Goal: Transaction & Acquisition: Purchase product/service

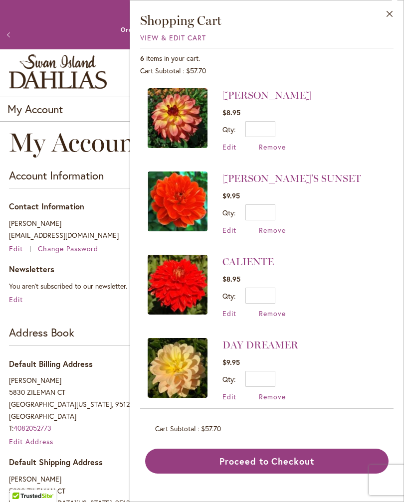
scroll to position [157, 0]
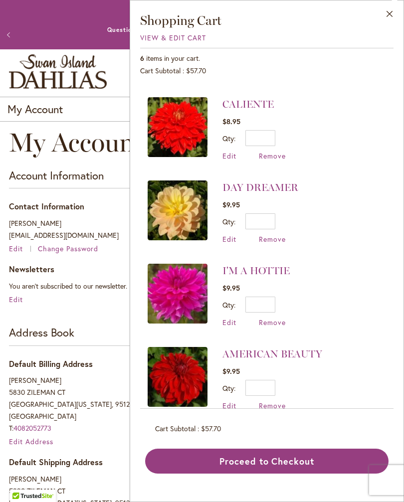
click at [270, 184] on link "DAY DREAMER" at bounding box center [260, 187] width 76 height 12
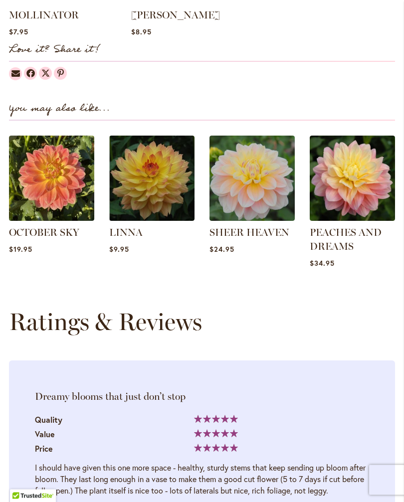
scroll to position [1066, 0]
click at [131, 236] on link "LINNA" at bounding box center [125, 232] width 33 height 12
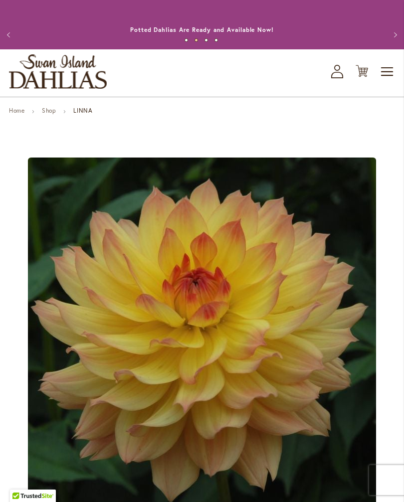
click at [357, 77] on icon "Cart .cls-1 { fill: #231f20; }" at bounding box center [361, 71] width 12 height 12
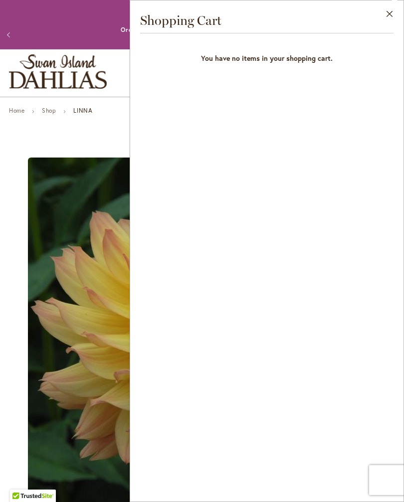
click at [390, 13] on button "Close" at bounding box center [389, 15] width 27 height 31
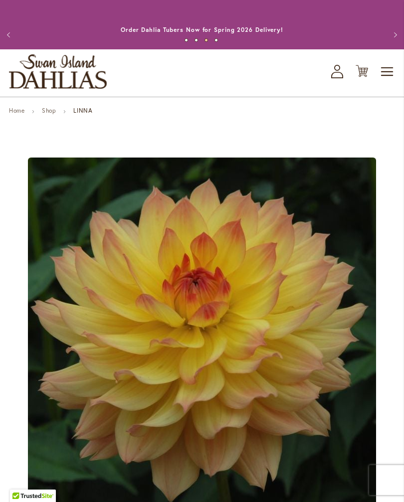
click at [6, 39] on button "Previous" at bounding box center [10, 35] width 20 height 20
click at [5, 32] on button "Previous" at bounding box center [10, 35] width 20 height 20
click at [6, 41] on button "Previous" at bounding box center [10, 35] width 20 height 20
click at [328, 84] on div "Toggle Nav Shop All Shop Dahlia Tubers Collections Fresh Cut Dahlias Gardening …" at bounding box center [202, 72] width 404 height 47
click at [333, 78] on icon "My Account" at bounding box center [337, 71] width 12 height 13
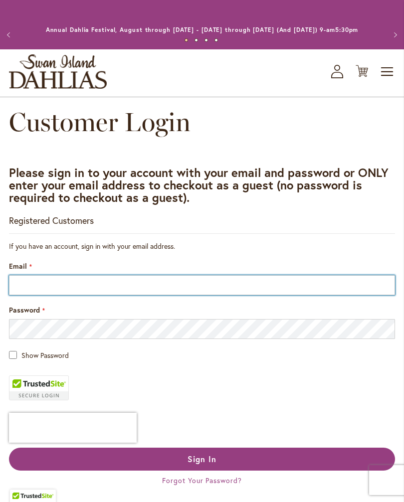
type input "**********"
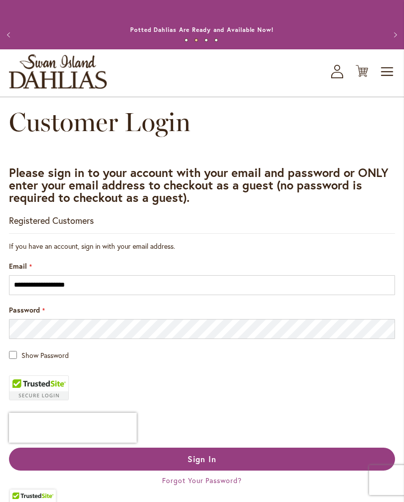
click at [208, 464] on span "Sign In" at bounding box center [201, 459] width 29 height 10
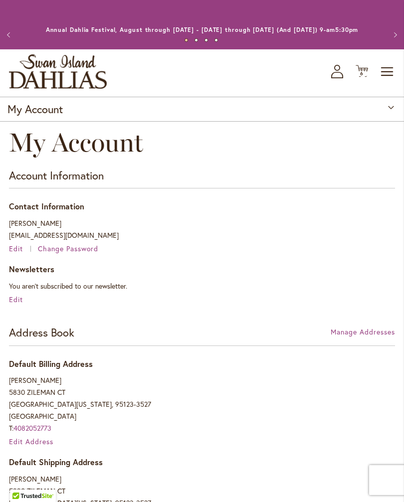
click at [361, 77] on span "6" at bounding box center [361, 73] width 3 height 6
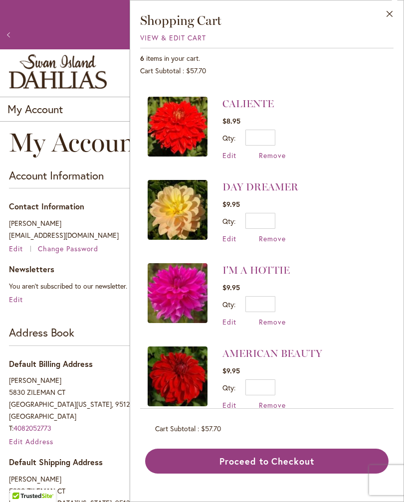
scroll to position [157, 0]
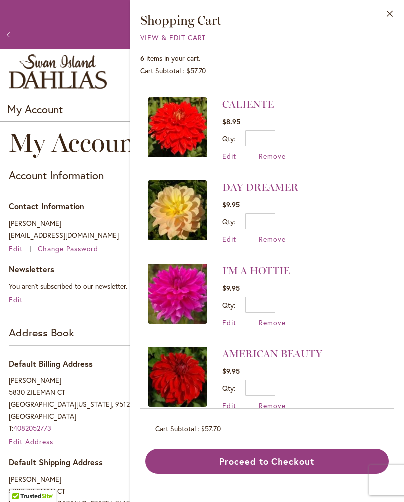
click at [272, 239] on span "Remove" at bounding box center [272, 238] width 27 height 9
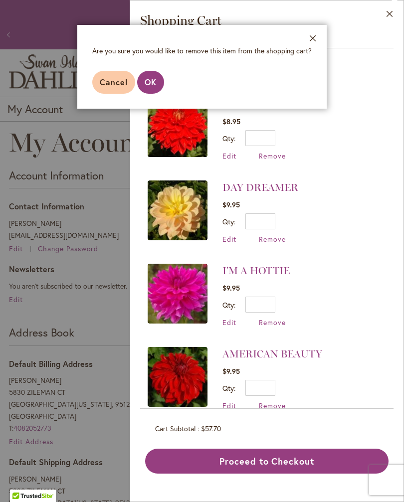
click at [152, 85] on span "OK" at bounding box center [151, 82] width 12 height 10
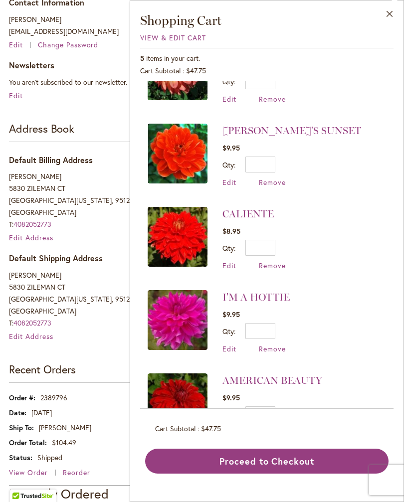
scroll to position [62, 0]
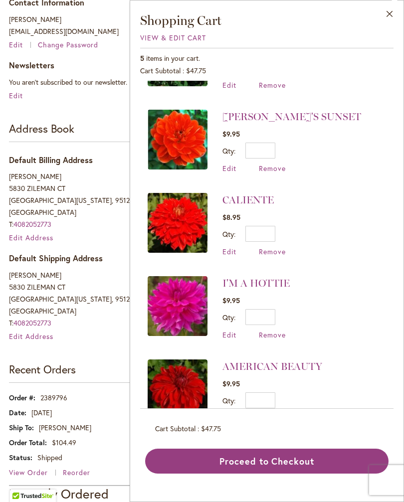
click at [266, 417] on span "Remove" at bounding box center [272, 417] width 27 height 9
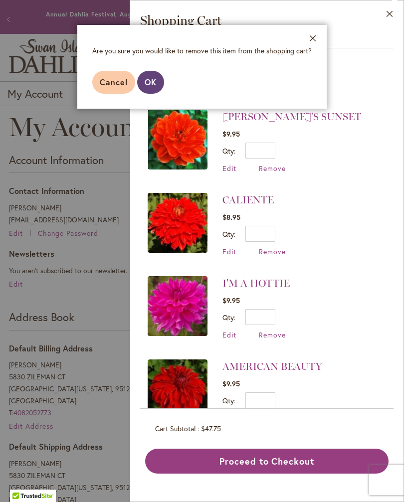
scroll to position [16, 0]
click at [155, 84] on span "OK" at bounding box center [151, 82] width 12 height 10
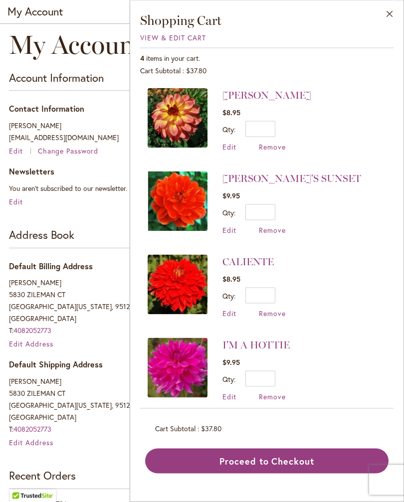
scroll to position [98, 0]
click at [385, 12] on button "Close" at bounding box center [389, 15] width 27 height 31
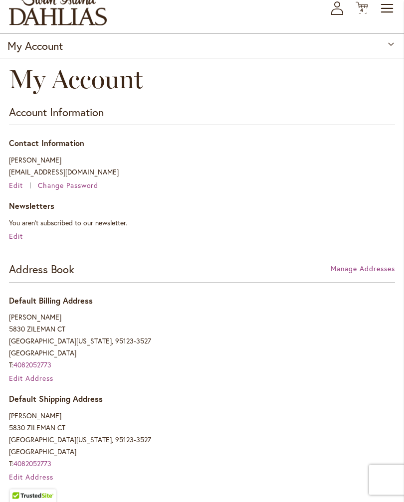
scroll to position [0, 0]
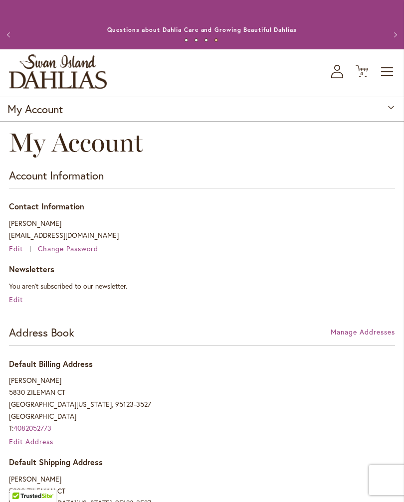
click at [382, 82] on span "Toggle Nav" at bounding box center [387, 72] width 15 height 20
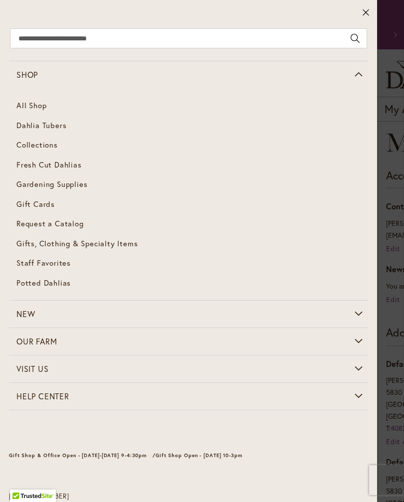
click at [25, 126] on span "Dahlia Tubers" at bounding box center [41, 125] width 50 height 10
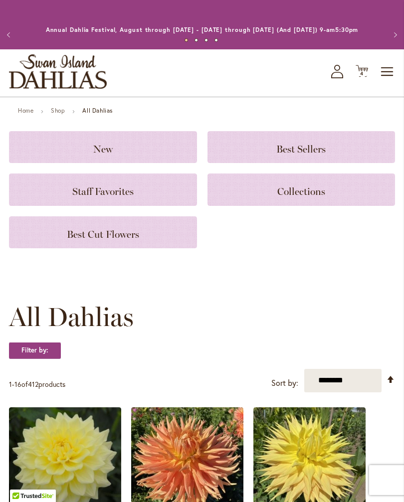
click at [18, 76] on img "store logo" at bounding box center [58, 71] width 98 height 34
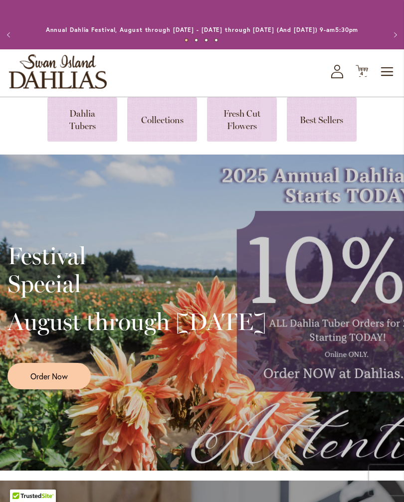
click at [324, 133] on link at bounding box center [322, 119] width 70 height 44
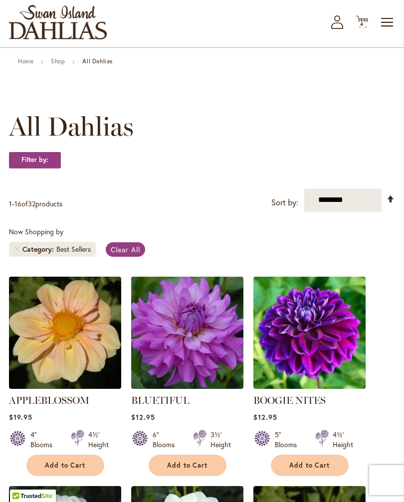
scroll to position [47, 0]
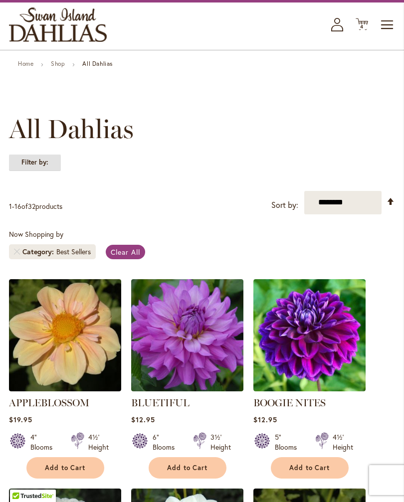
click at [33, 169] on strong "Filter by:" at bounding box center [35, 162] width 52 height 17
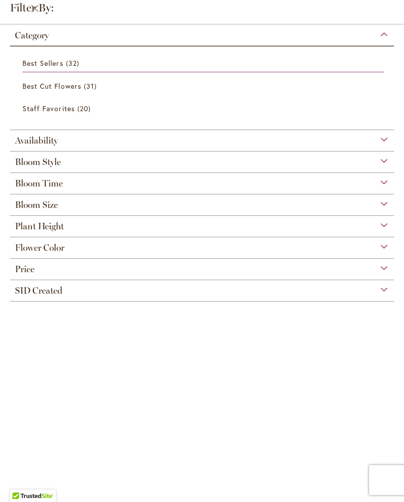
click at [126, 231] on div "Plant Height" at bounding box center [202, 224] width 384 height 16
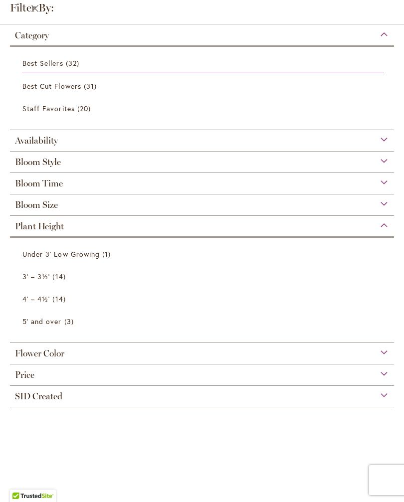
click at [140, 208] on div "Bloom Size" at bounding box center [202, 202] width 384 height 16
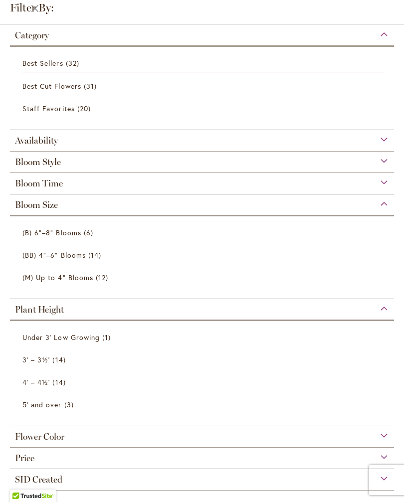
click at [73, 233] on span "(B) 6"–8" Blooms" at bounding box center [51, 232] width 59 height 9
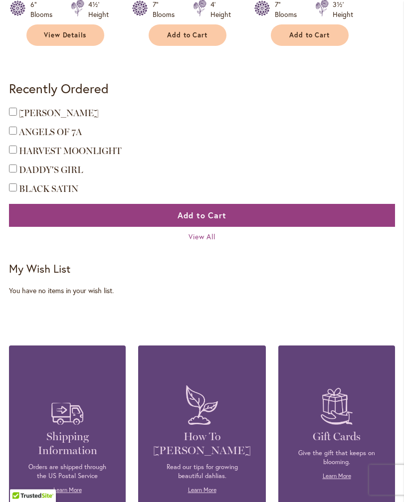
scroll to position [689, 0]
click at [61, 194] on span "BLACK SATIN" at bounding box center [48, 188] width 59 height 11
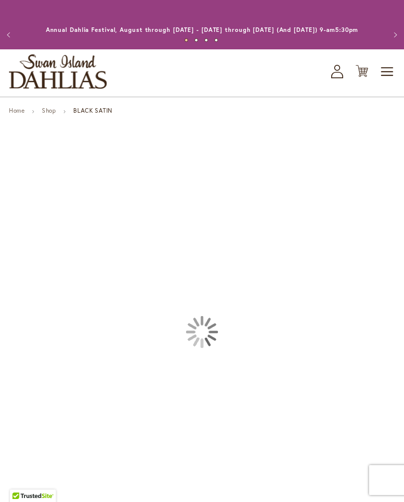
type input "*****"
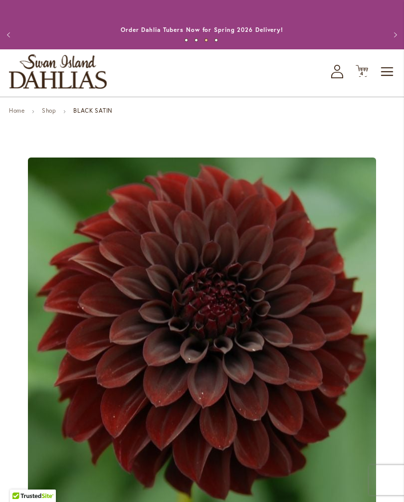
click at [47, 114] on link "Shop" at bounding box center [49, 110] width 14 height 7
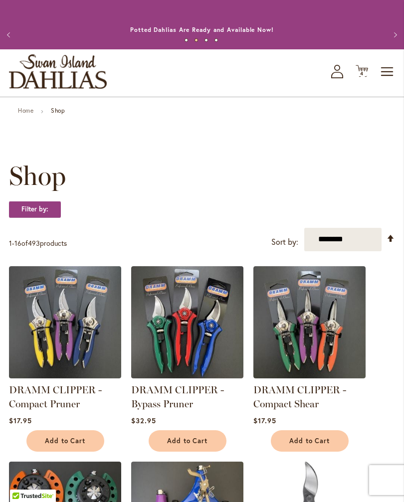
click at [59, 114] on strong "Shop" at bounding box center [58, 110] width 14 height 7
click at [65, 114] on strong "Shop" at bounding box center [58, 110] width 14 height 7
click at [380, 82] on span "Toggle Nav" at bounding box center [387, 72] width 15 height 20
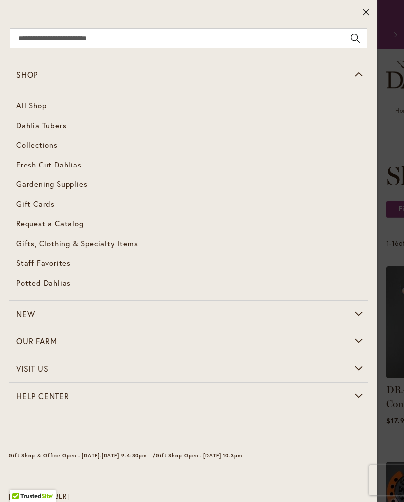
click at [28, 129] on span "Dahlia Tubers" at bounding box center [41, 125] width 50 height 10
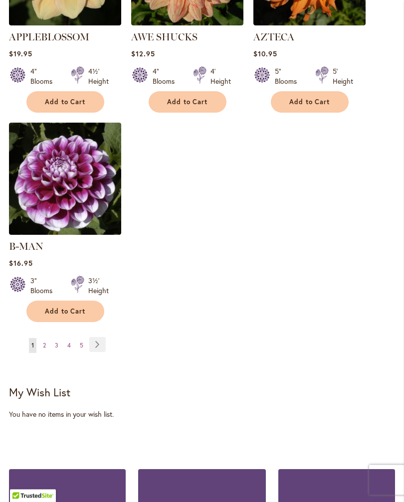
scroll to position [1347, 0]
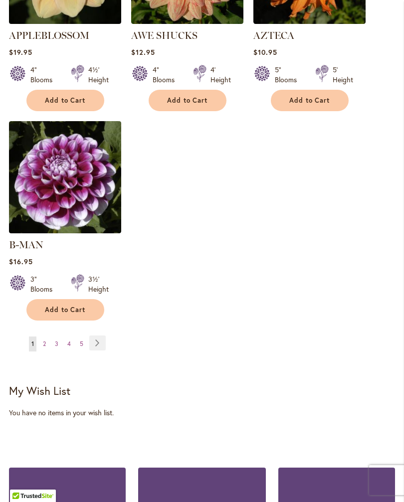
click at [101, 338] on link "Page Next" at bounding box center [97, 342] width 16 height 15
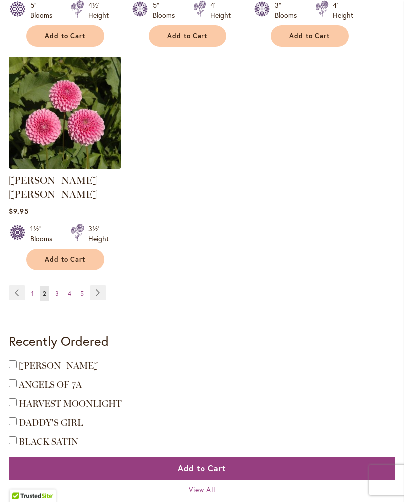
scroll to position [1397, 0]
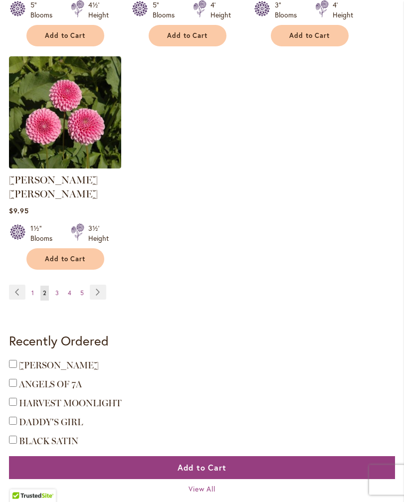
click at [97, 288] on link "Page Next" at bounding box center [98, 292] width 16 height 15
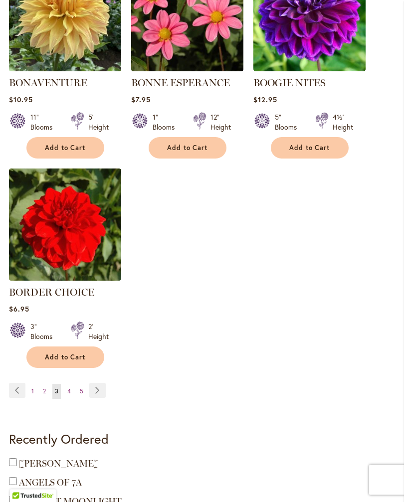
scroll to position [1285, 0]
click at [98, 398] on link "Page Next" at bounding box center [97, 390] width 16 height 15
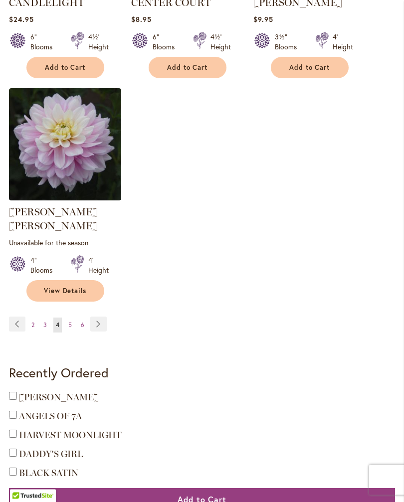
scroll to position [1380, 0]
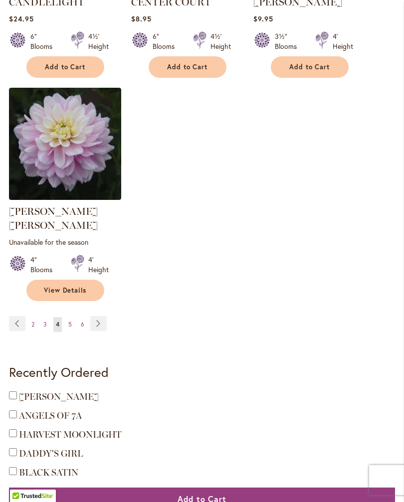
click at [99, 318] on link "Page Next" at bounding box center [98, 323] width 16 height 15
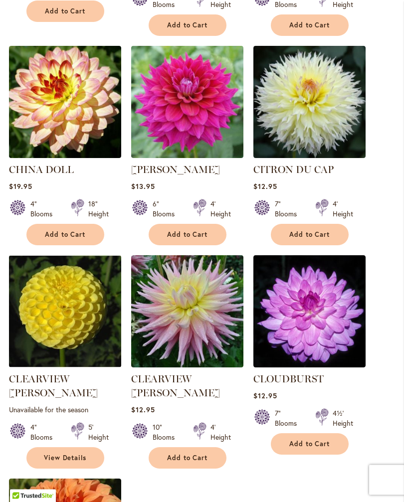
scroll to position [1003, 0]
click at [315, 163] on link "CITRON DU CAP" at bounding box center [293, 169] width 80 height 12
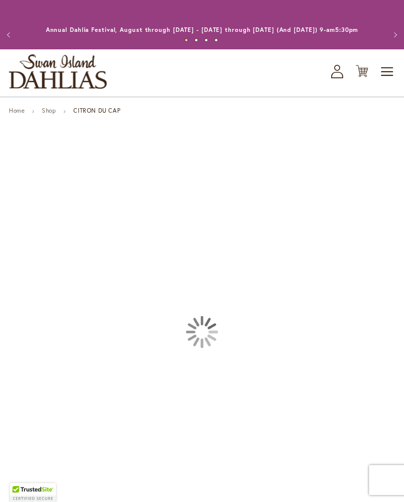
type input "*****"
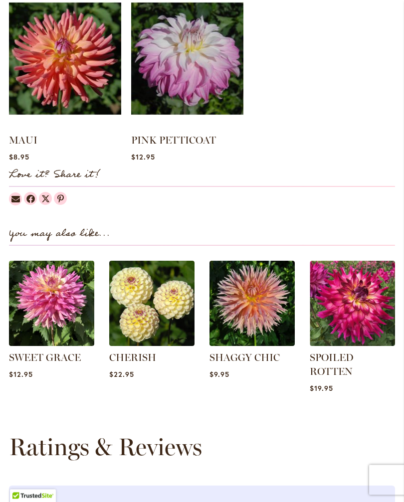
scroll to position [963, 0]
click at [86, 87] on img at bounding box center [65, 59] width 112 height 140
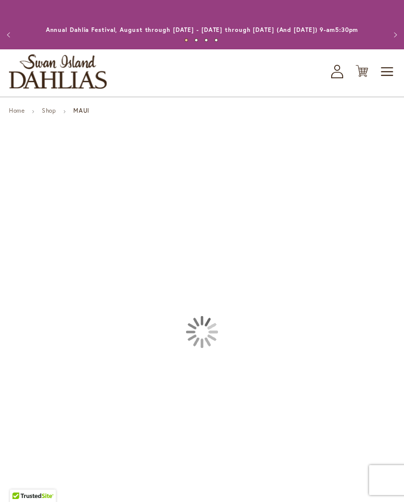
type input "*****"
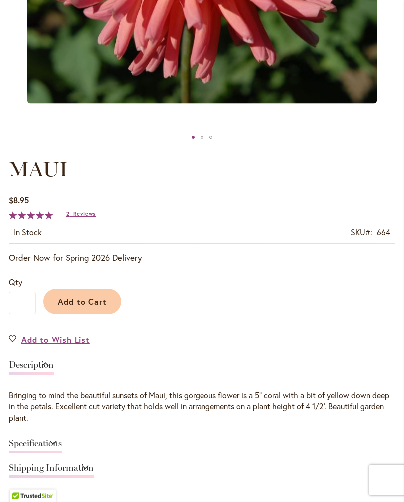
scroll to position [408, 0]
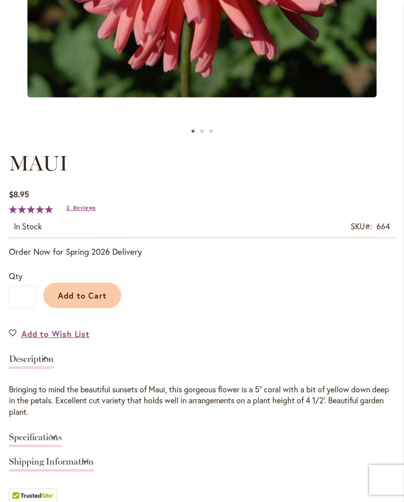
click at [87, 301] on span "Add to Cart" at bounding box center [82, 296] width 49 height 10
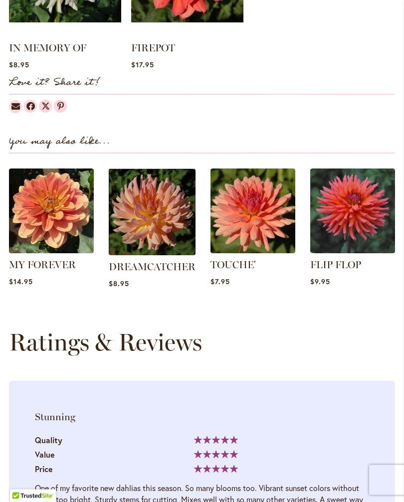
scroll to position [1071, 0]
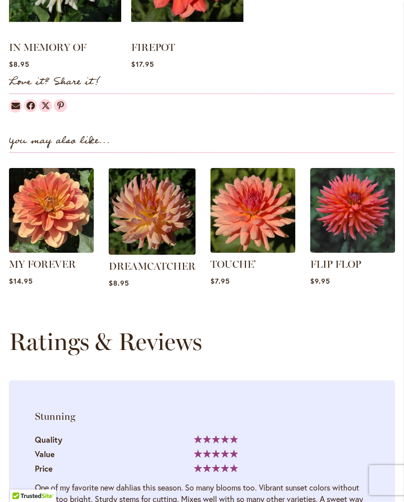
click at [353, 268] on link "FLIP FLOP" at bounding box center [335, 264] width 51 height 12
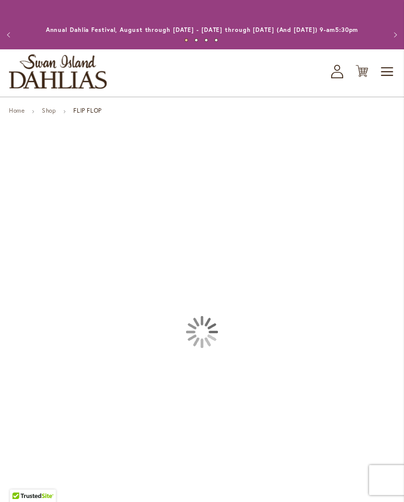
type input "*****"
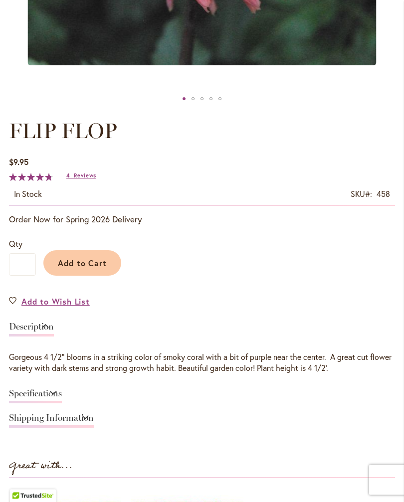
scroll to position [450, 0]
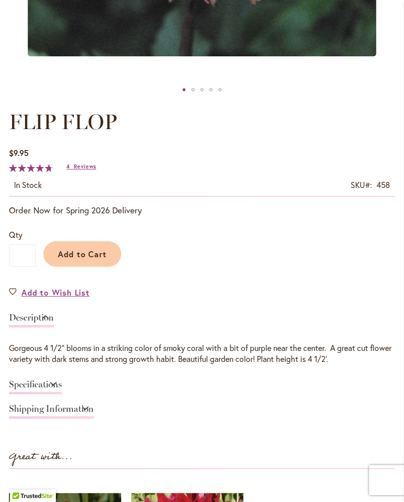
click at [82, 170] on span "Reviews" at bounding box center [85, 166] width 22 height 7
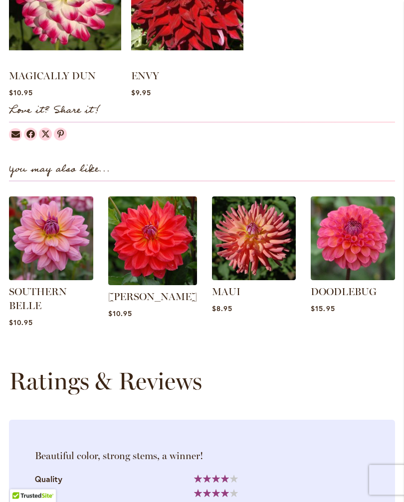
scroll to position [1005, 0]
click at [44, 304] on link "SOUTHERN BELLE" at bounding box center [38, 299] width 58 height 26
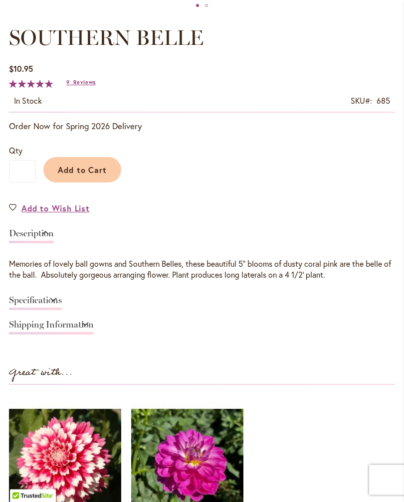
scroll to position [534, 0]
click at [91, 175] on span "Add to Cart" at bounding box center [82, 169] width 49 height 10
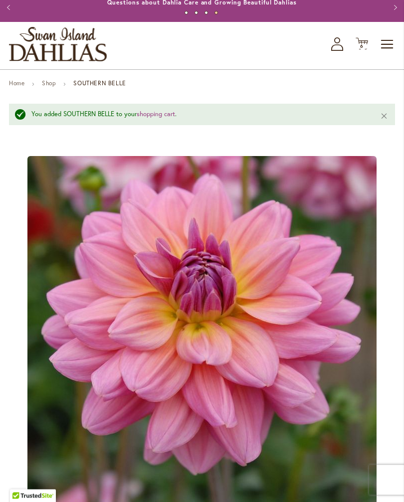
scroll to position [27, 0]
click at [8, 10] on button "Previous" at bounding box center [10, 8] width 20 height 20
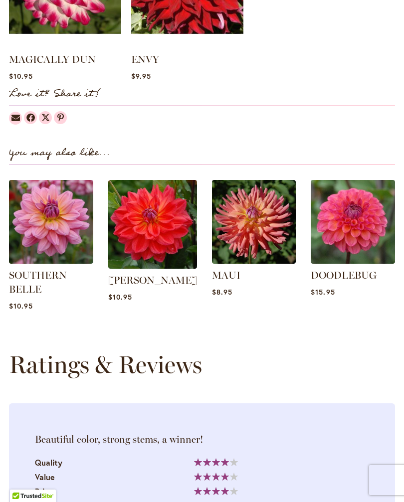
type input "*****"
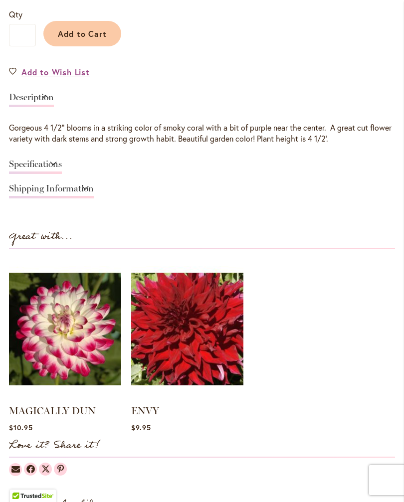
scroll to position [659, 0]
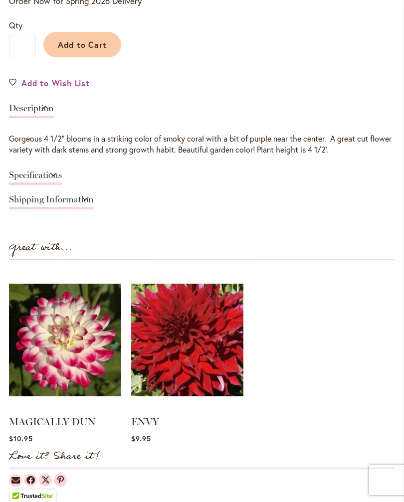
click at [77, 49] on span "Add to Cart" at bounding box center [82, 44] width 49 height 10
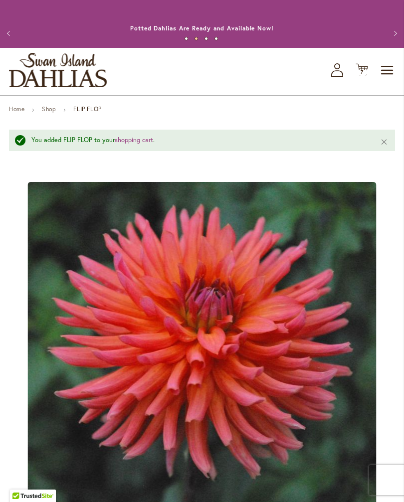
scroll to position [1, 0]
click at [360, 76] on span "7" at bounding box center [361, 72] width 3 height 6
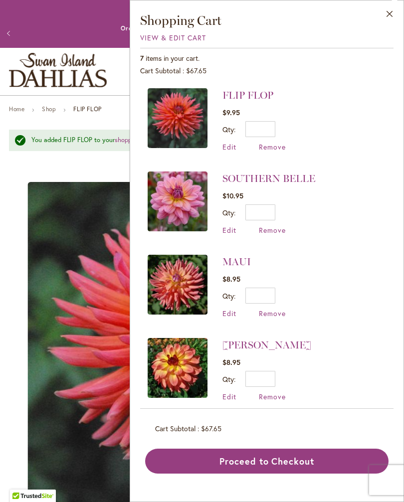
scroll to position [0, 0]
click at [238, 266] on link "MAUI" at bounding box center [236, 262] width 28 height 12
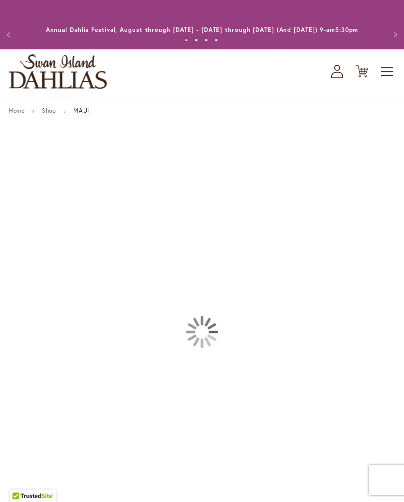
type input "*****"
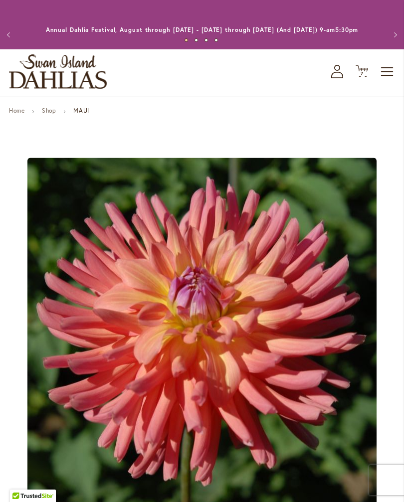
click at [363, 77] on icon "Cart .cls-1 { fill: #231f20; }" at bounding box center [361, 71] width 12 height 12
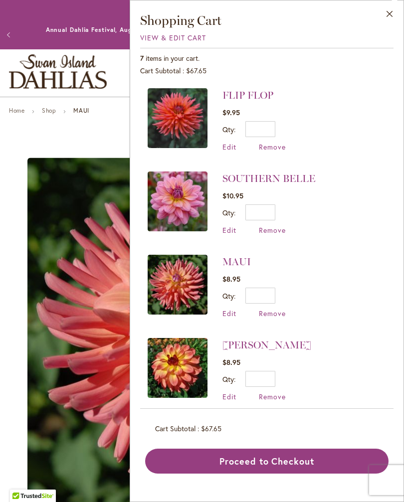
click at [272, 149] on span "Remove" at bounding box center [272, 146] width 27 height 9
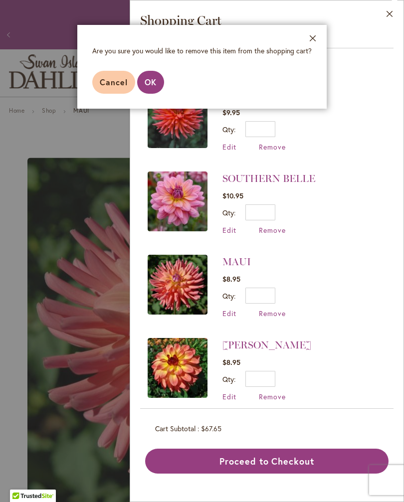
click at [151, 83] on span "OK" at bounding box center [151, 82] width 12 height 10
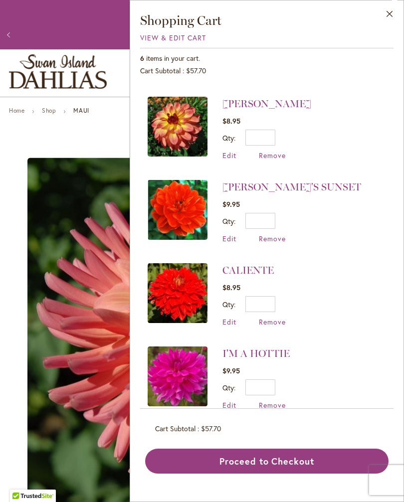
scroll to position [157, 0]
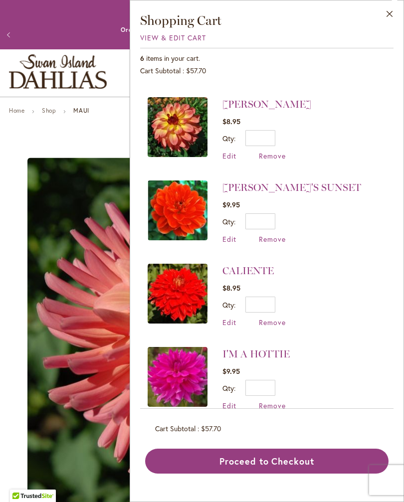
click at [254, 473] on button "Proceed to Checkout" at bounding box center [266, 461] width 243 height 25
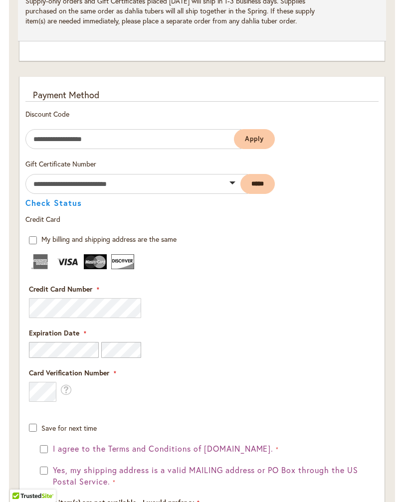
scroll to position [754, 0]
click at [189, 146] on input "Enter discount code" at bounding box center [133, 140] width 216 height 20
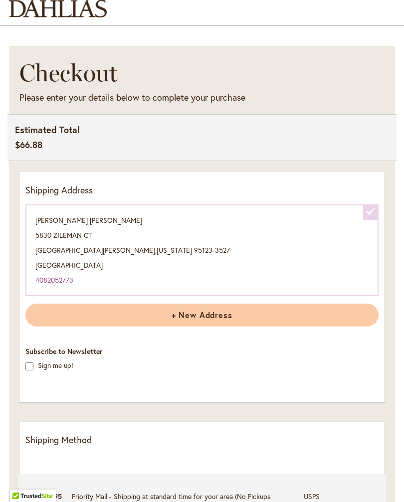
scroll to position [0, 0]
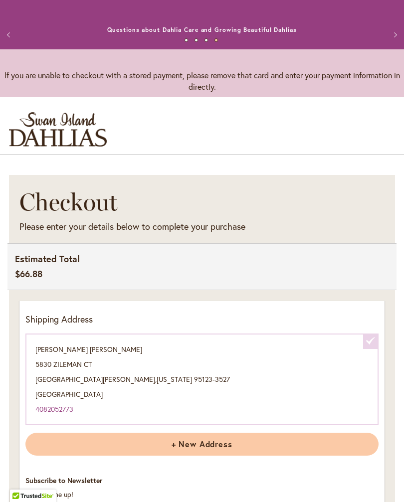
click at [5, 38] on button "Previous" at bounding box center [10, 35] width 20 height 20
click at [5, 39] on button "Previous" at bounding box center [10, 35] width 20 height 20
click at [398, 42] on button "Next" at bounding box center [394, 35] width 20 height 20
click at [390, 45] on button "Next" at bounding box center [394, 35] width 20 height 20
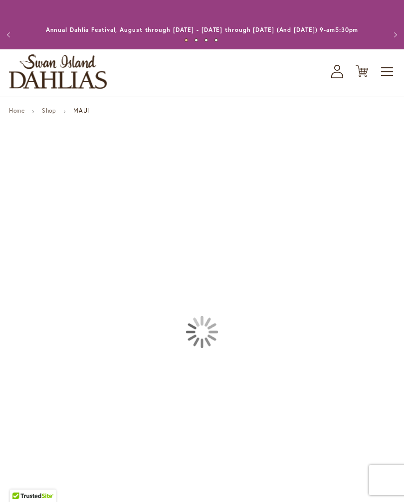
type input "*****"
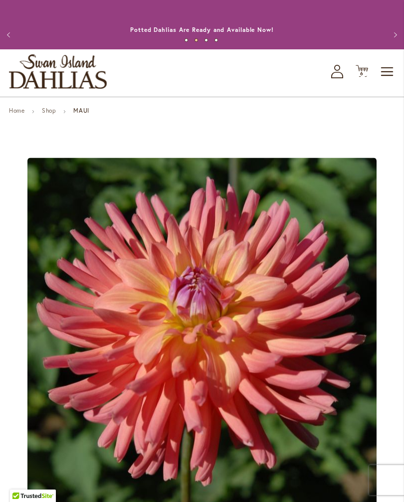
click at [384, 82] on span "Toggle Nav" at bounding box center [387, 72] width 15 height 20
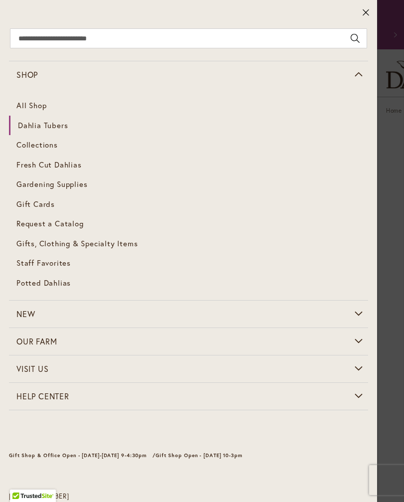
click at [111, 242] on span "Gifts, Clothing & Specialty Items" at bounding box center [76, 243] width 121 height 10
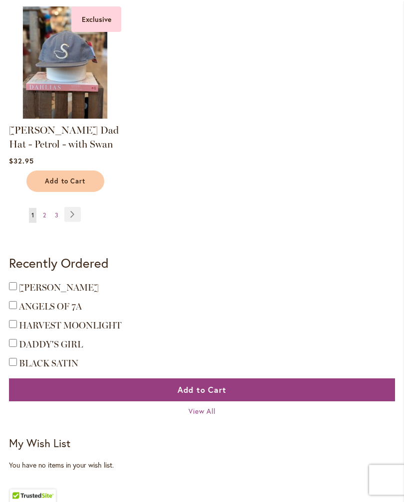
scroll to position [1278, 0]
click at [75, 222] on link "Page Next" at bounding box center [72, 214] width 16 height 15
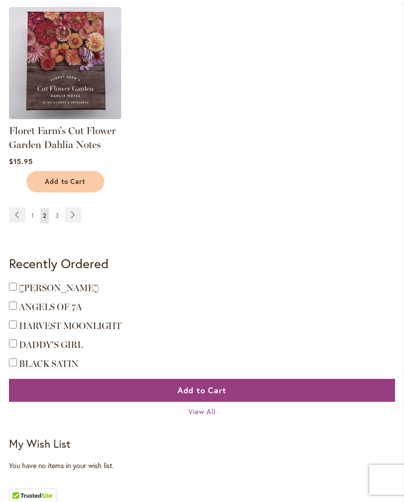
scroll to position [1238, 0]
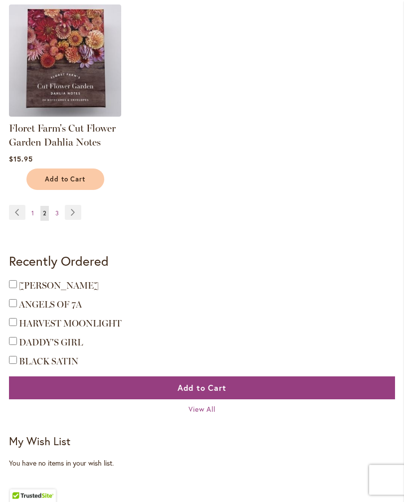
click at [71, 220] on link "Page Next" at bounding box center [73, 212] width 16 height 15
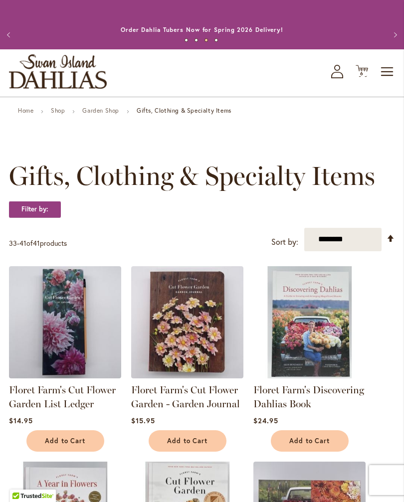
click at [386, 82] on span "Toggle Nav" at bounding box center [387, 72] width 15 height 20
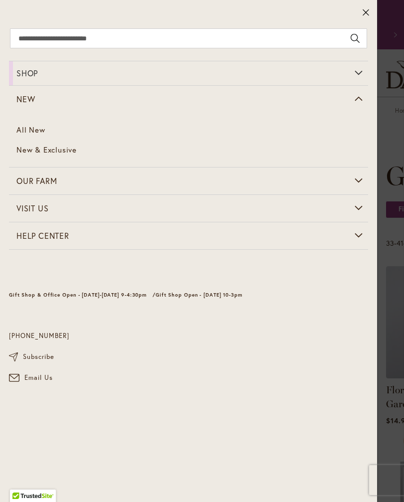
click at [25, 132] on link "All New" at bounding box center [188, 130] width 359 height 20
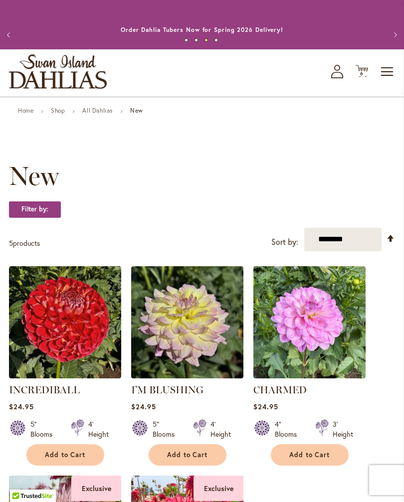
click at [30, 114] on link "Home" at bounding box center [25, 110] width 15 height 7
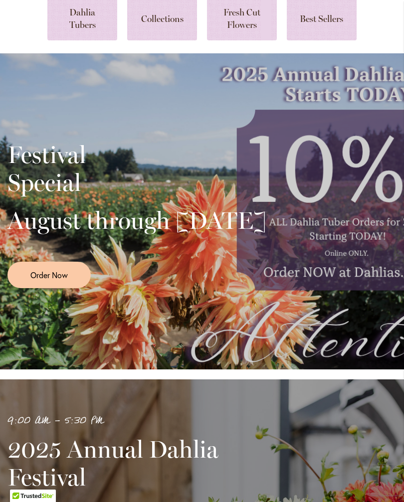
scroll to position [101, 0]
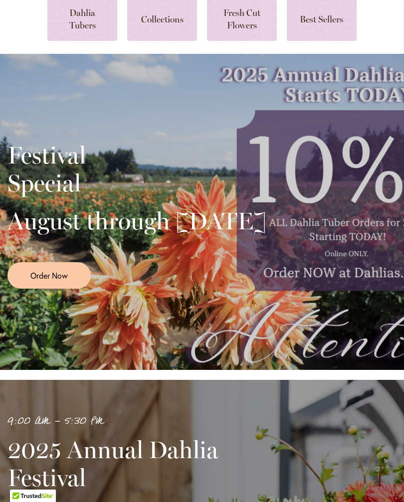
click at [372, 290] on div "Festival Special August through [DATE] Order Now" at bounding box center [201, 211] width 389 height 249
click at [383, 336] on div "Festival Special August through [DATE] Order Now" at bounding box center [201, 211] width 389 height 249
click at [58, 281] on span "Order Now" at bounding box center [48, 275] width 37 height 11
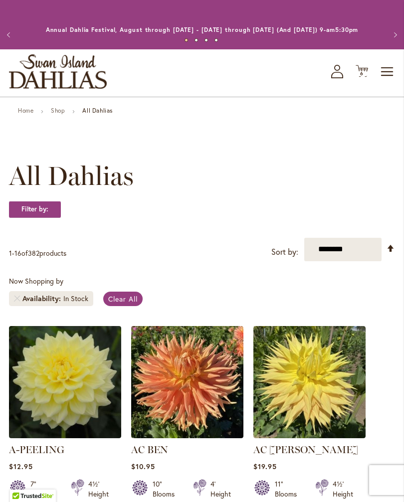
click at [361, 77] on span "6" at bounding box center [361, 73] width 3 height 6
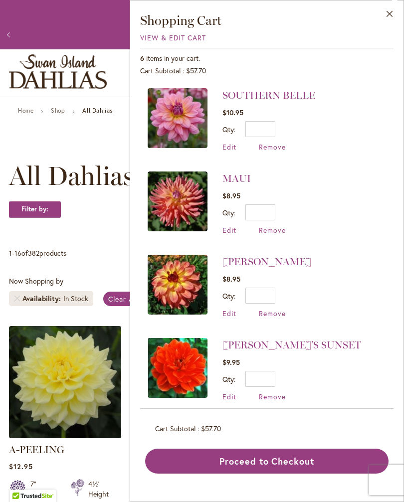
click at [387, 16] on button "Close" at bounding box center [389, 15] width 27 height 31
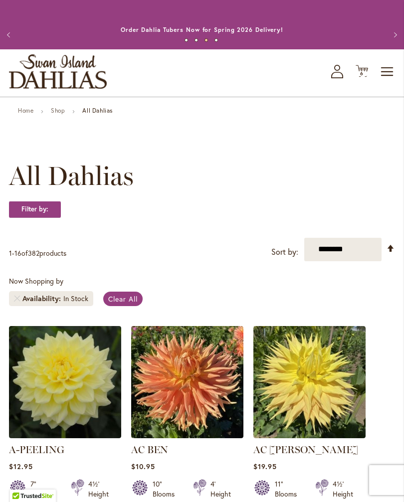
click at [30, 114] on link "Home" at bounding box center [25, 110] width 15 height 7
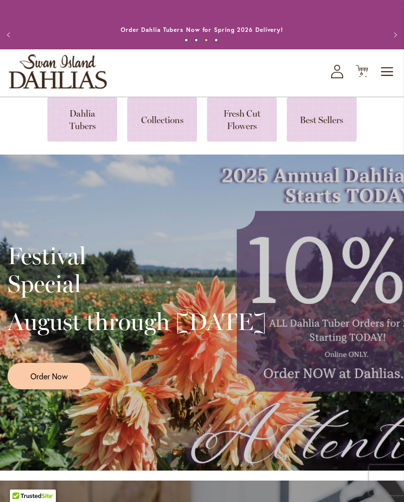
click at [374, 401] on div "Festival Special August through [DATE] Order Now" at bounding box center [201, 312] width 389 height 249
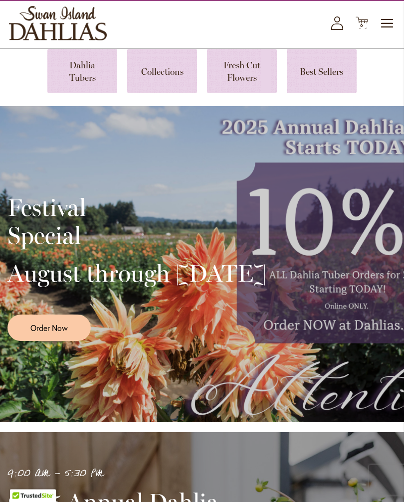
scroll to position [48, 0]
click at [351, 325] on div "Festival Special August through September 28th Order Now" at bounding box center [201, 264] width 389 height 249
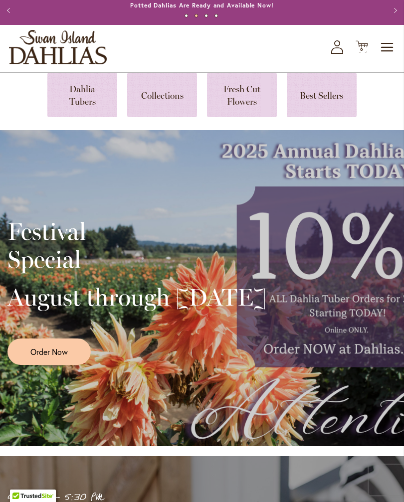
scroll to position [22, 0]
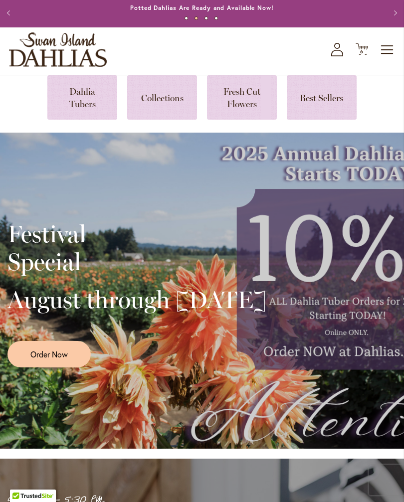
click at [356, 55] on icon "Cart .cls-1 { fill: #231f20; }" at bounding box center [361, 49] width 12 height 12
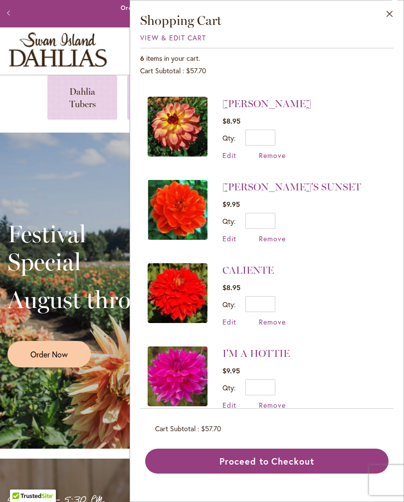
scroll to position [157, 0]
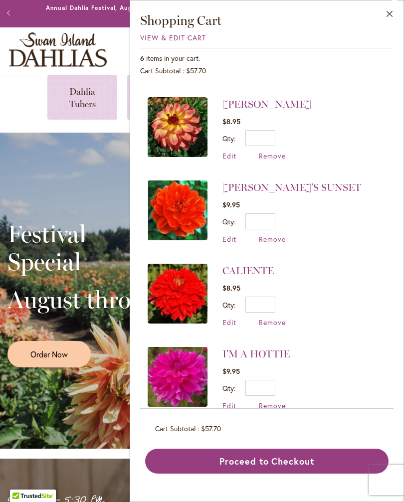
click at [251, 473] on button "Proceed to Checkout" at bounding box center [266, 461] width 243 height 25
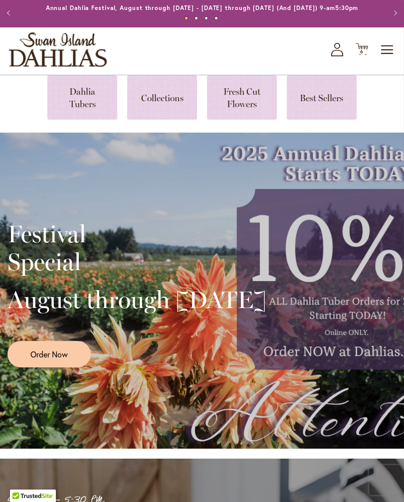
scroll to position [38, 0]
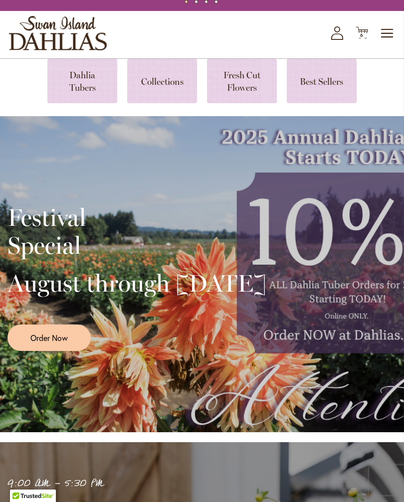
click at [337, 40] on icon "My Account" at bounding box center [337, 32] width 12 height 13
click at [331, 40] on icon at bounding box center [337, 36] width 12 height 6
click at [334, 40] on icon "My Account" at bounding box center [337, 32] width 12 height 13
click at [337, 40] on icon "My Account" at bounding box center [337, 32] width 12 height 13
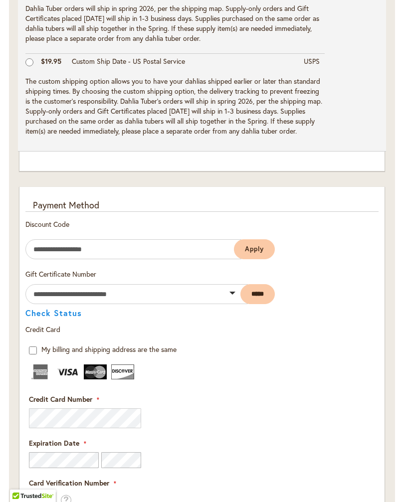
scroll to position [651, 0]
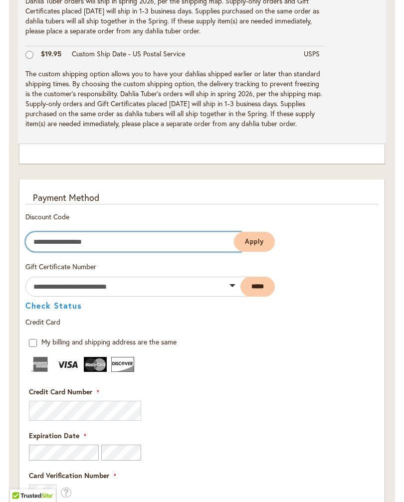
click at [92, 250] on input "Enter discount code" at bounding box center [133, 242] width 216 height 20
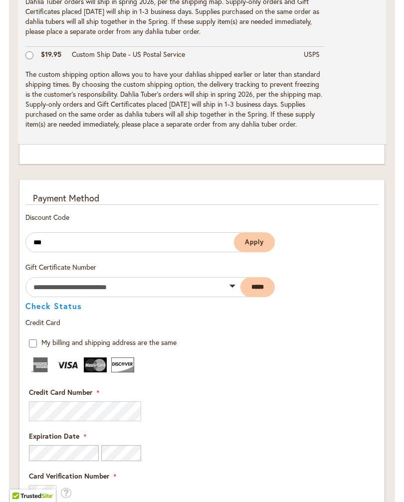
click at [257, 246] on span "Apply" at bounding box center [254, 242] width 19 height 8
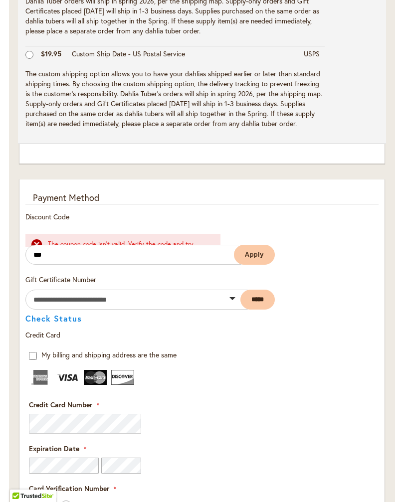
click at [90, 271] on form "Enter discount code *** Apply" at bounding box center [149, 260] width 249 height 30
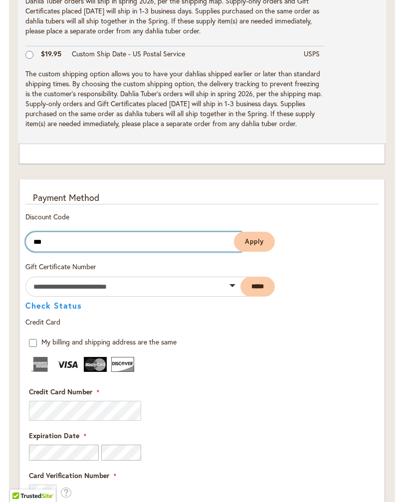
click at [87, 252] on input "***" at bounding box center [133, 242] width 216 height 20
type input "*"
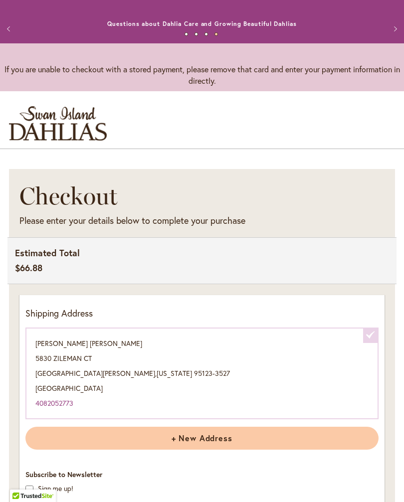
scroll to position [0, 0]
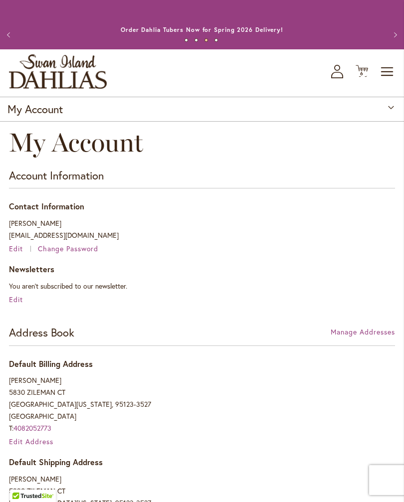
click at [387, 119] on div "My Account" at bounding box center [202, 109] width 404 height 25
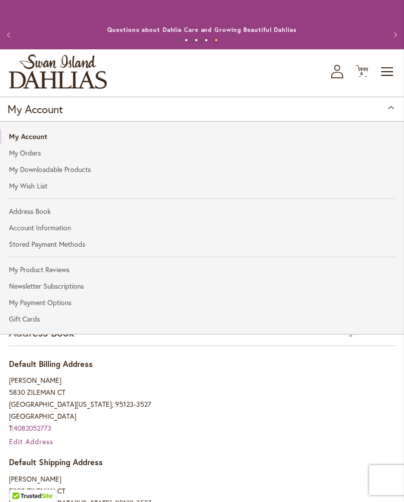
click at [73, 252] on link "Stored Payment Methods" at bounding box center [202, 244] width 404 height 15
